Goal: Transaction & Acquisition: Obtain resource

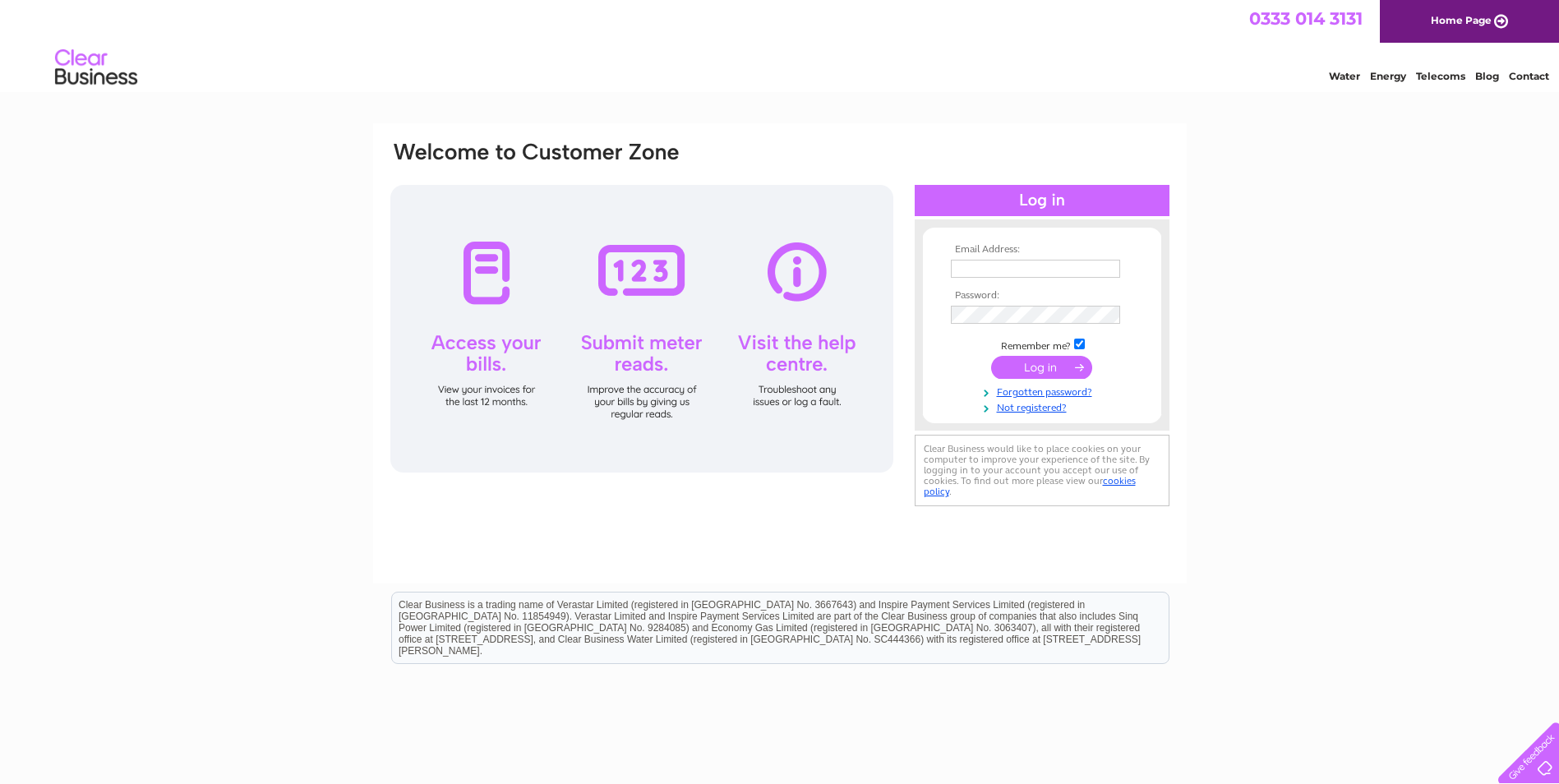
type input "accounts@dtgen.co.uk"
click at [1013, 363] on input "submit" at bounding box center [1042, 367] width 101 height 23
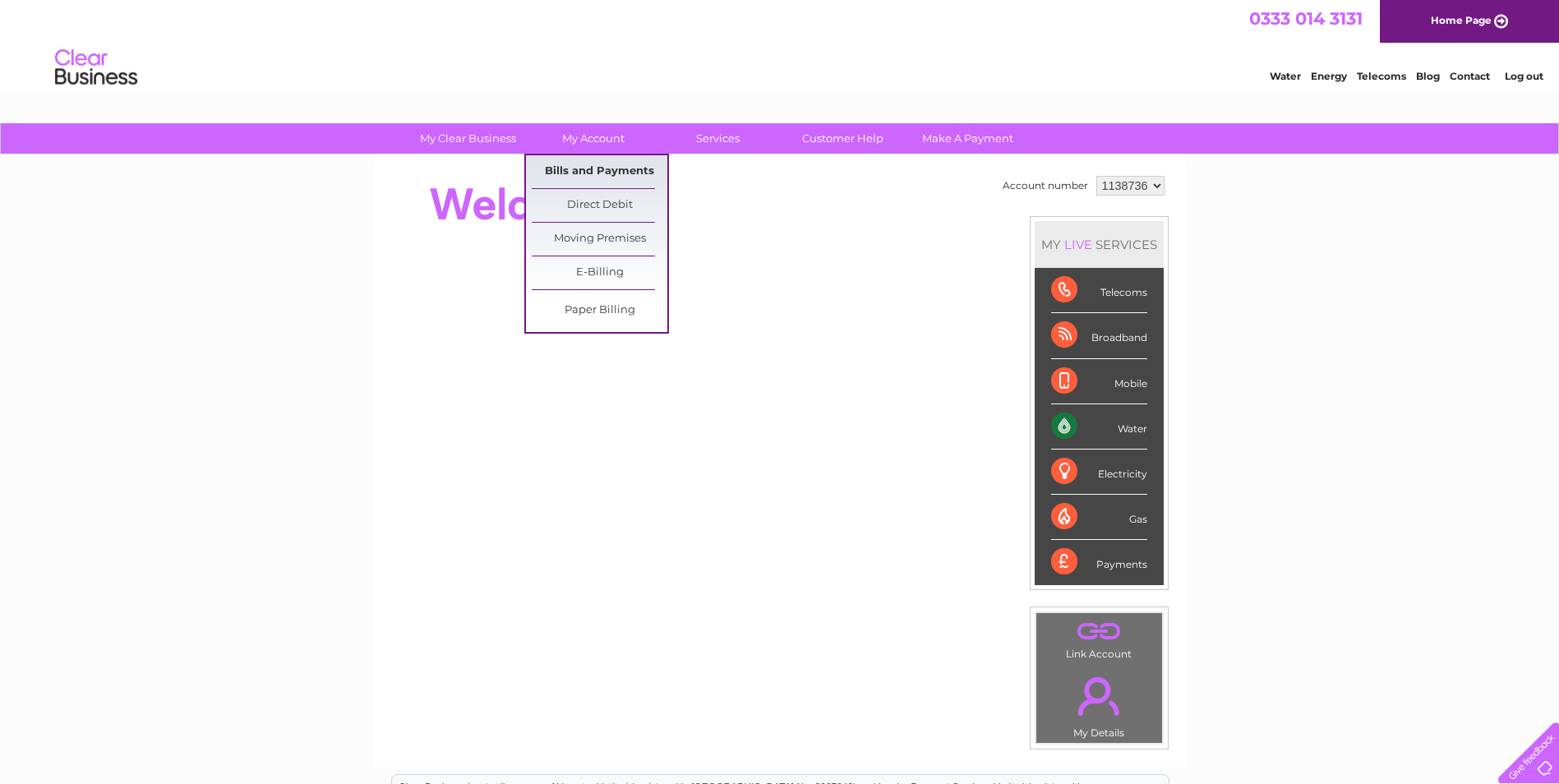
click at [603, 162] on link "Bills and Payments" at bounding box center [600, 171] width 135 height 33
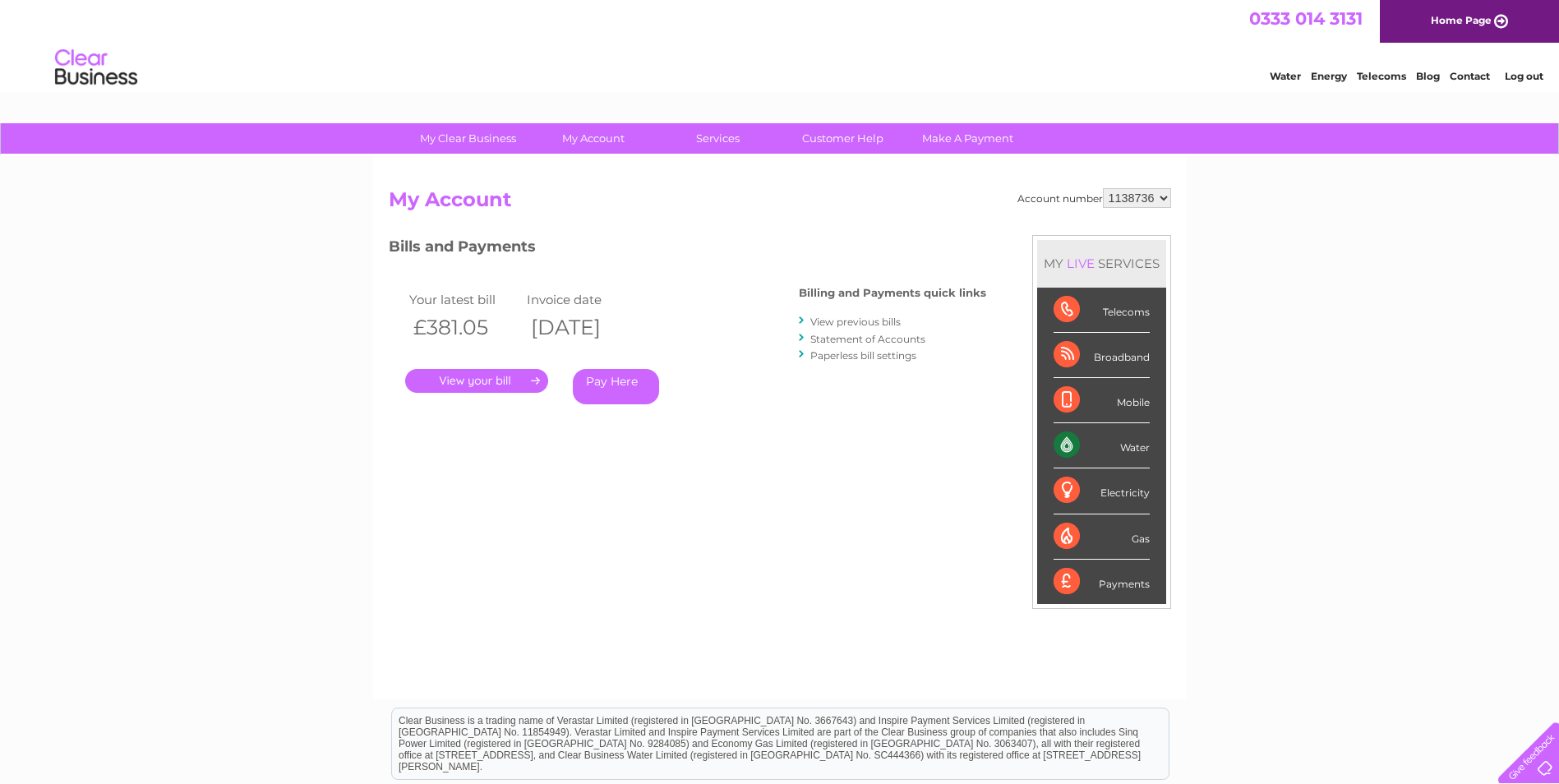
click at [487, 374] on link "." at bounding box center [477, 381] width 143 height 24
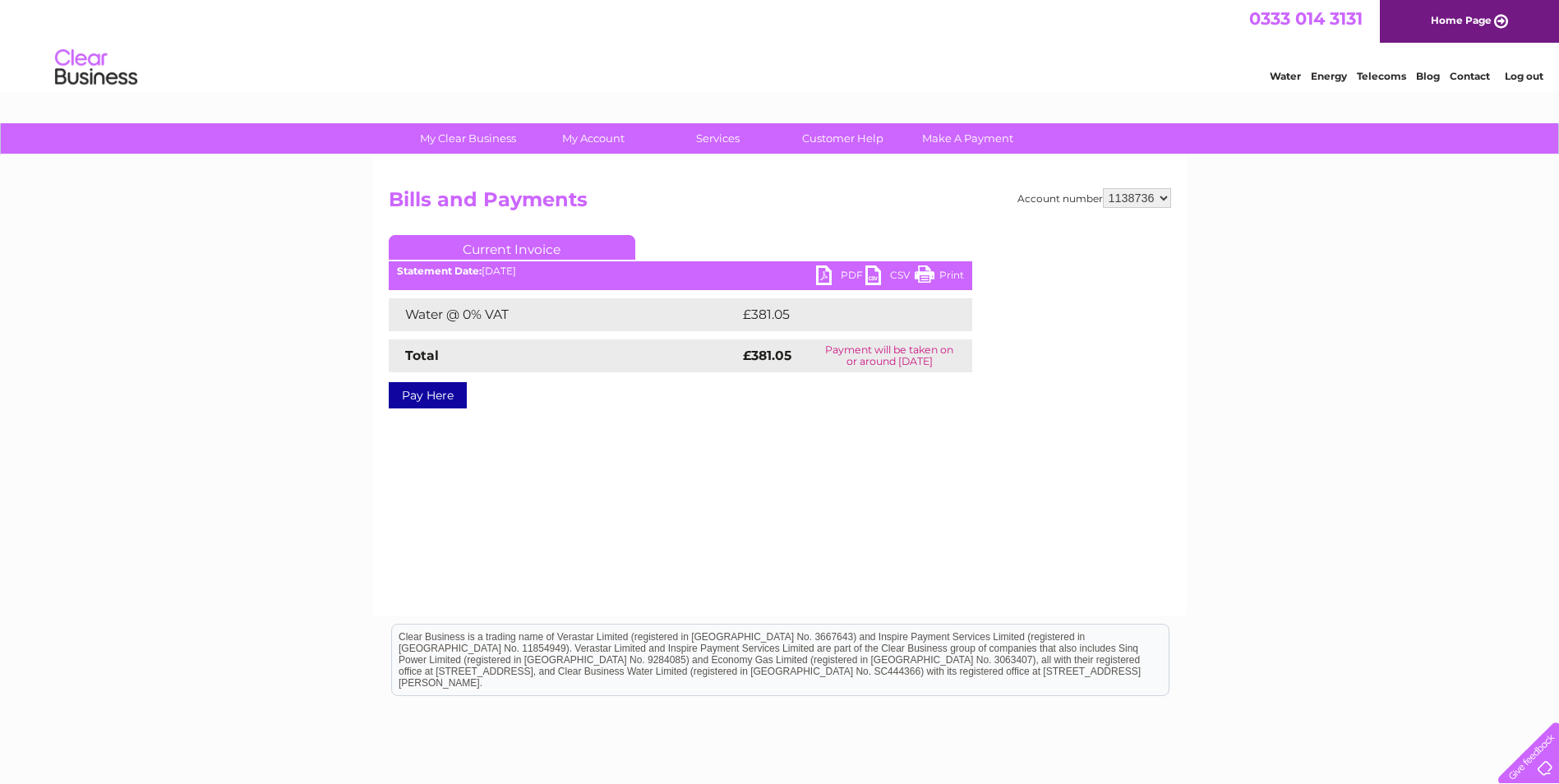
click at [822, 266] on ul "Current Invoice" at bounding box center [680, 251] width 583 height 30
click at [827, 275] on link "PDF" at bounding box center [841, 278] width 49 height 24
